Goal: Information Seeking & Learning: Learn about a topic

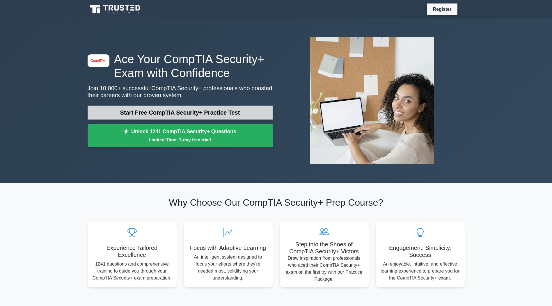
click at [157, 113] on link "Start Free CompTIA Security+ Practice Test" at bounding box center [180, 113] width 185 height 14
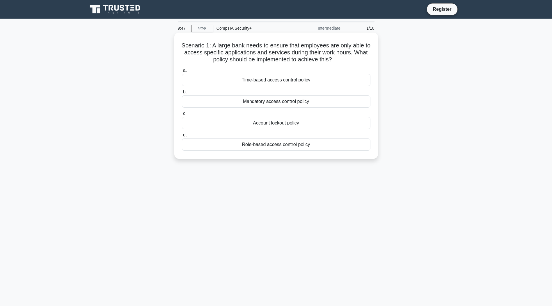
click at [290, 80] on div "Time-based access control policy" at bounding box center [276, 80] width 189 height 12
click at [182, 72] on input "a. Time-based access control policy" at bounding box center [182, 71] width 0 height 4
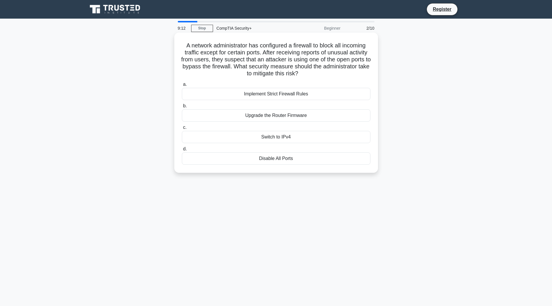
click at [308, 95] on div "Implement Strict Firewall Rules" at bounding box center [276, 94] width 189 height 12
click at [182, 86] on input "a. Implement Strict Firewall Rules" at bounding box center [182, 85] width 0 height 4
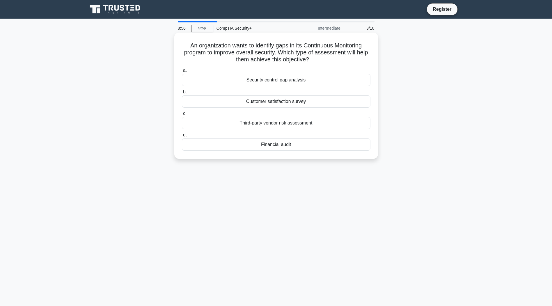
click at [295, 81] on div "Security control gap analysis" at bounding box center [276, 80] width 189 height 12
click at [182, 72] on input "a. Security control gap analysis" at bounding box center [182, 71] width 0 height 4
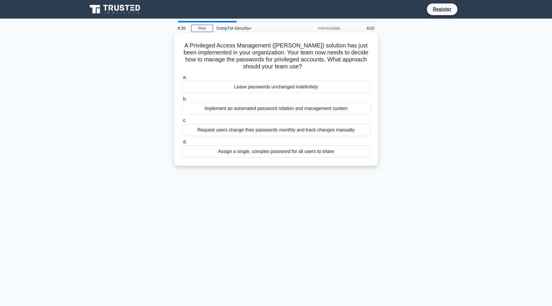
click at [290, 109] on div "Implement an automated password rotation and management system" at bounding box center [276, 108] width 189 height 12
click at [182, 101] on input "b. Implement an automated password rotation and management system" at bounding box center [182, 99] width 0 height 4
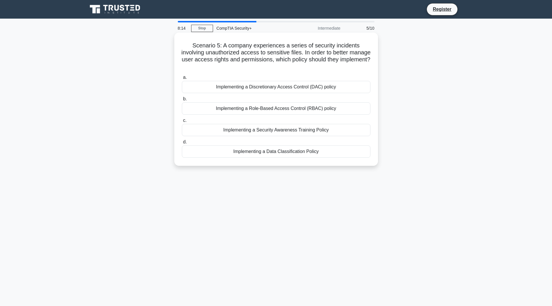
click at [286, 107] on div "Implementing a Role-Based Access Control (RBAC) policy" at bounding box center [276, 108] width 189 height 12
click at [182, 101] on input "b. Implementing a Role-Based Access Control (RBAC) policy" at bounding box center [182, 99] width 0 height 4
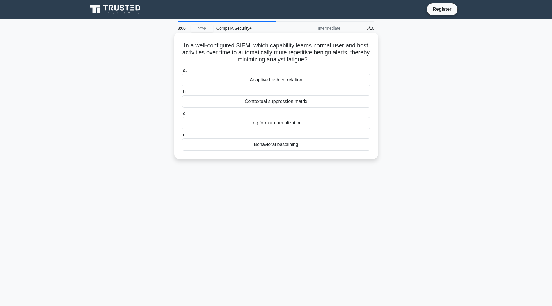
click at [284, 146] on div "Behavioral baselining" at bounding box center [276, 145] width 189 height 12
click at [182, 137] on input "d. Behavioral baselining" at bounding box center [182, 135] width 0 height 4
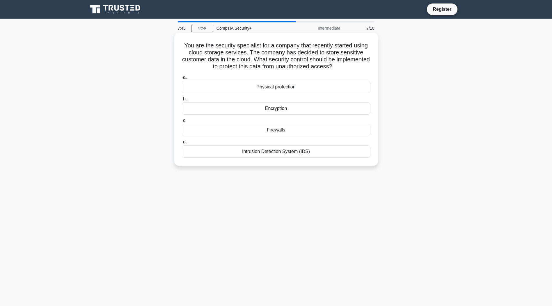
click at [282, 107] on div "Encryption" at bounding box center [276, 108] width 189 height 12
click at [182, 101] on input "b. Encryption" at bounding box center [182, 99] width 0 height 4
click at [288, 110] on div "Containment" at bounding box center [276, 108] width 189 height 12
click at [182, 101] on input "b. Containment" at bounding box center [182, 99] width 0 height 4
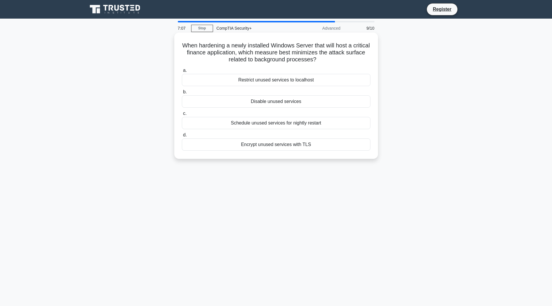
click at [286, 102] on div "Disable unused services" at bounding box center [276, 101] width 189 height 12
click at [182, 94] on input "b. Disable unused services" at bounding box center [182, 92] width 0 height 4
click at [292, 125] on div "Implement Single Sign-on (SSO) solution." at bounding box center [276, 123] width 189 height 12
click at [182, 116] on input "c. Implement Single Sign-on (SSO) solution." at bounding box center [182, 114] width 0 height 4
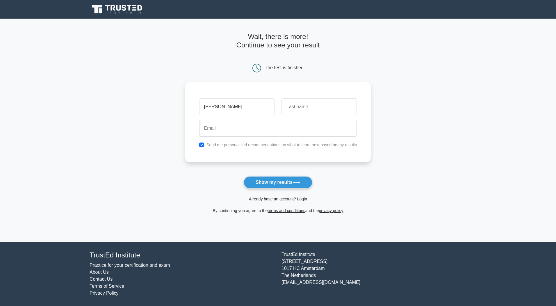
type input "[PERSON_NAME]"
type input "A"
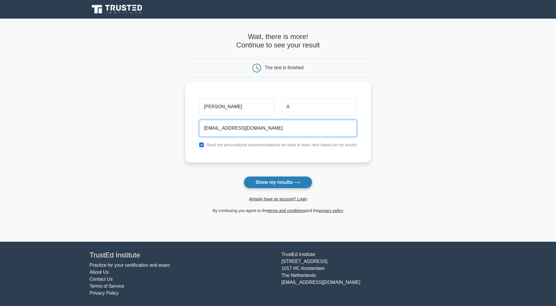
type input "admin@stela.lt"
click at [294, 183] on button "Show my results" at bounding box center [278, 182] width 69 height 12
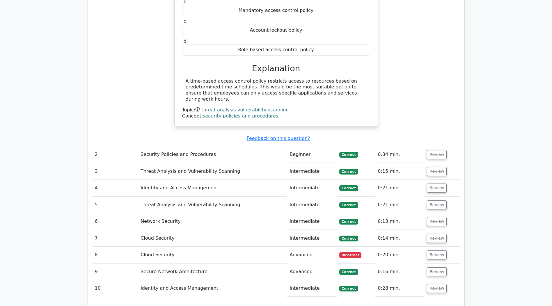
scroll to position [582, 0]
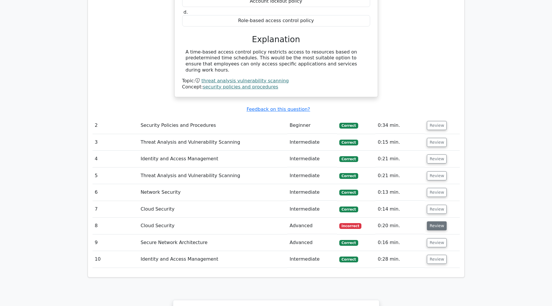
click at [435, 221] on button "Review" at bounding box center [437, 225] width 20 height 9
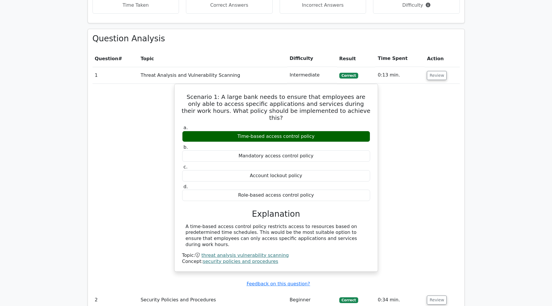
scroll to position [495, 0]
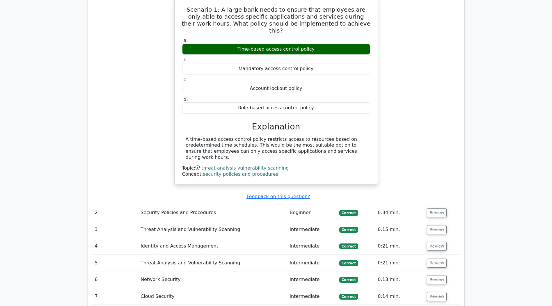
click at [303, 205] on td "Beginner" at bounding box center [311, 213] width 49 height 17
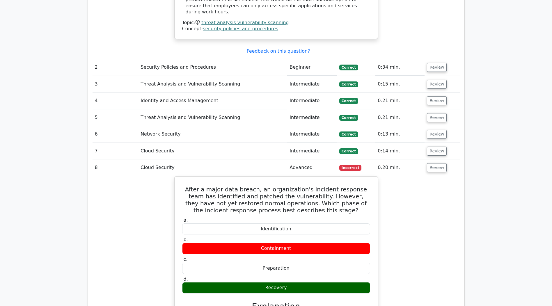
scroll to position [611, 0]
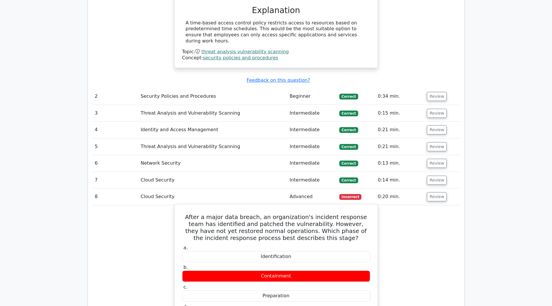
click at [371, 207] on div "After a major data breach, an organization's incident response team has identif…" at bounding box center [276, 298] width 198 height 183
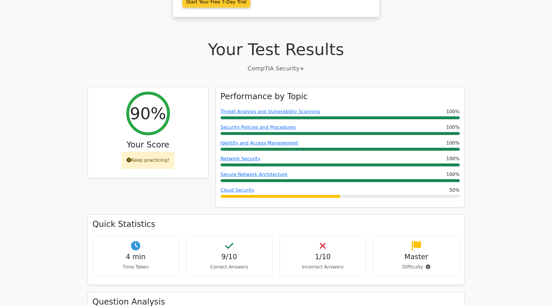
scroll to position [0, 0]
